Goal: Task Accomplishment & Management: Manage account settings

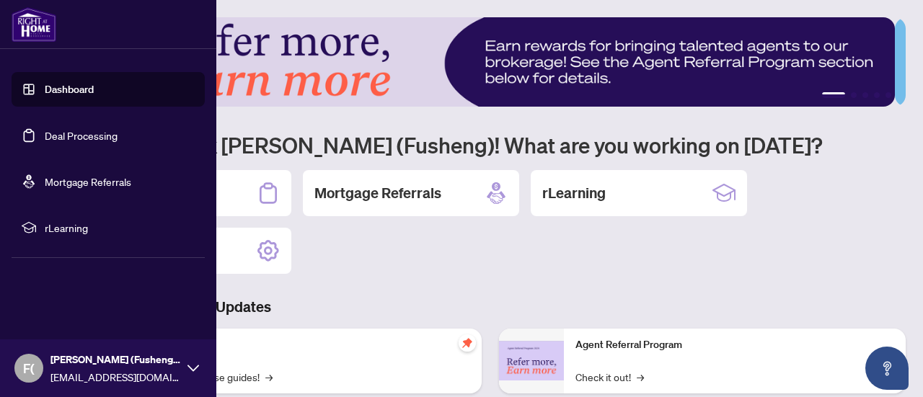
click at [68, 133] on link "Deal Processing" at bounding box center [81, 135] width 73 height 13
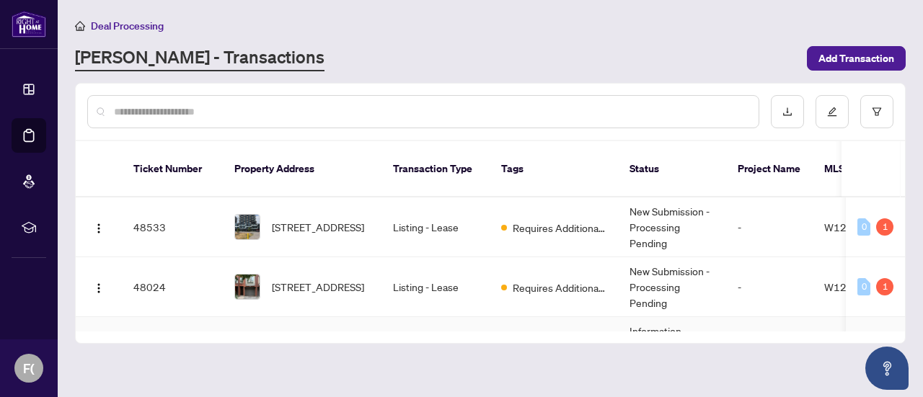
scroll to position [144, 0]
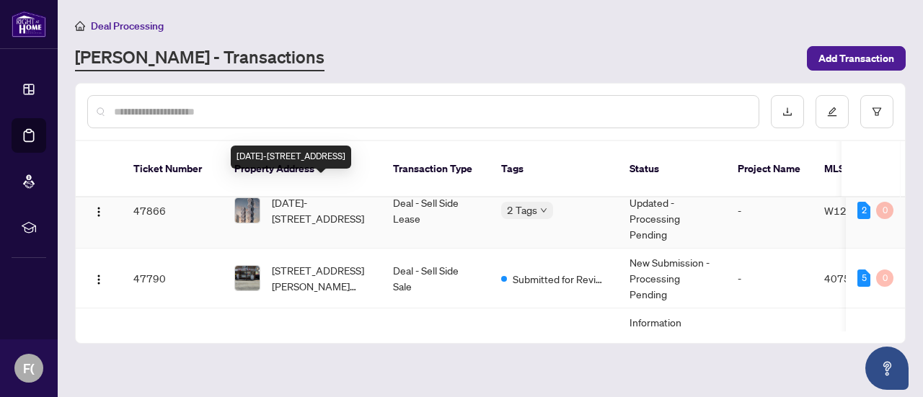
click at [335, 195] on span "1810-3883 Quartz Rd, Mississauga, Ontario L5B 0M4, Canada" at bounding box center [321, 211] width 98 height 32
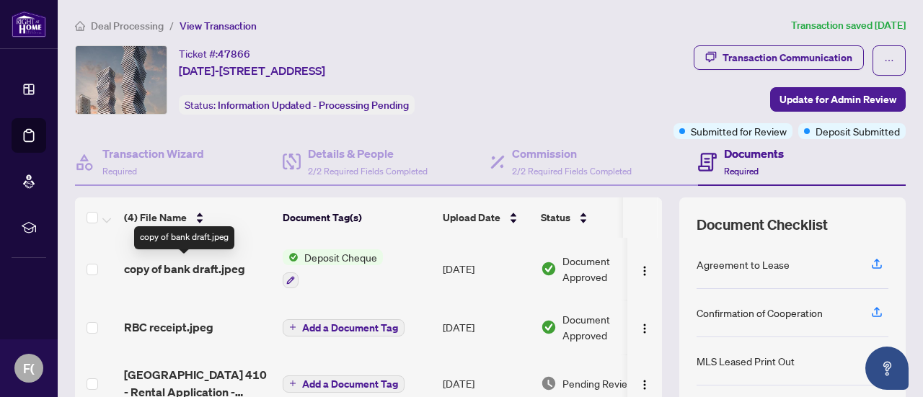
click at [225, 268] on span "copy of bank draft.jpeg" at bounding box center [184, 268] width 121 height 17
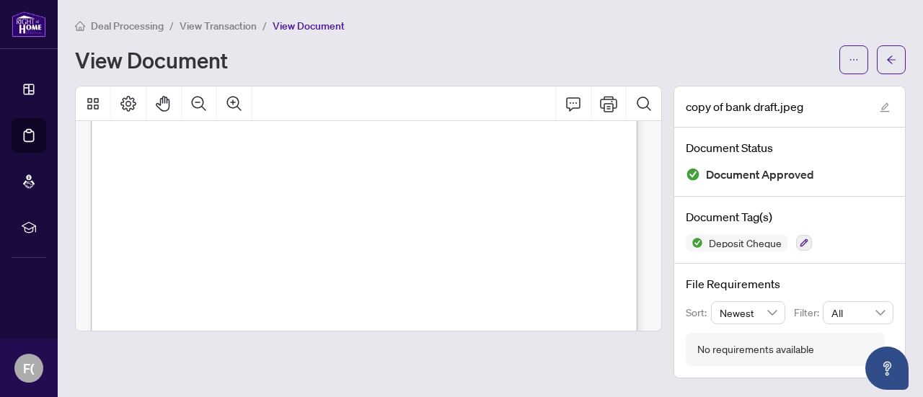
scroll to position [144, 0]
click at [893, 58] on icon "arrow-left" at bounding box center [891, 60] width 10 height 10
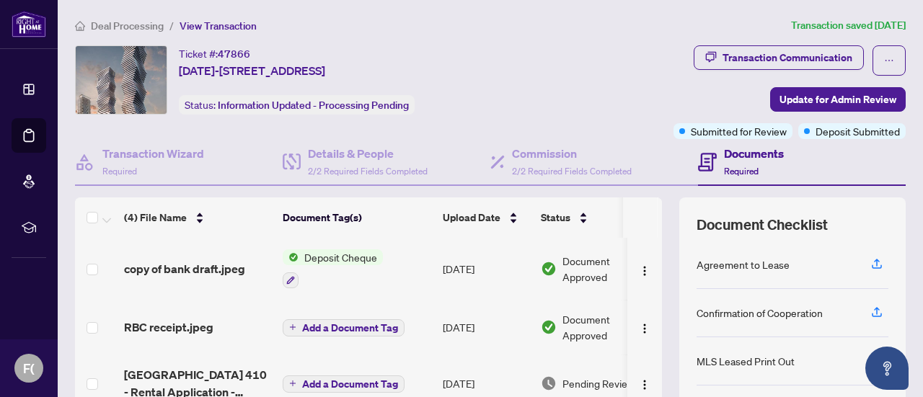
scroll to position [22, 0]
